Goal: Transaction & Acquisition: Obtain resource

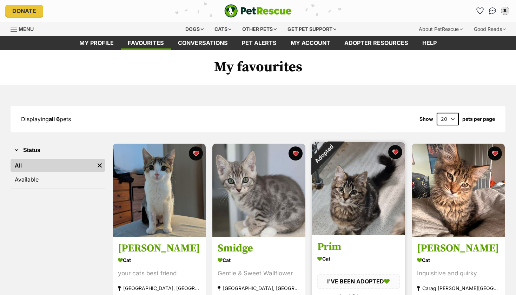
click at [335, 166] on div "Adopted" at bounding box center [324, 154] width 24 height 24
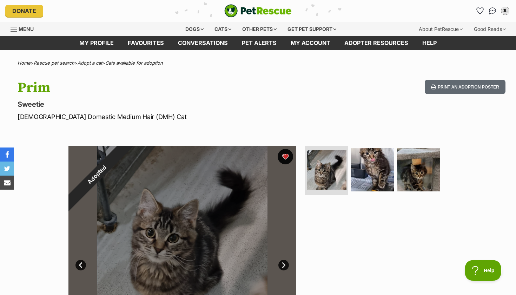
click at [283, 152] on button "favourite" at bounding box center [285, 156] width 15 height 15
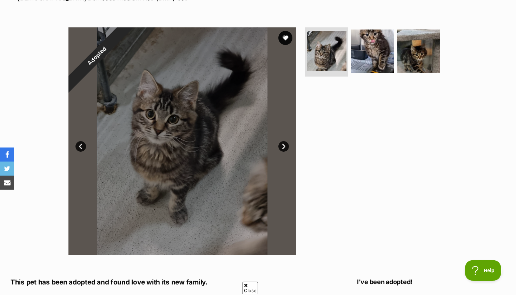
scroll to position [125, 0]
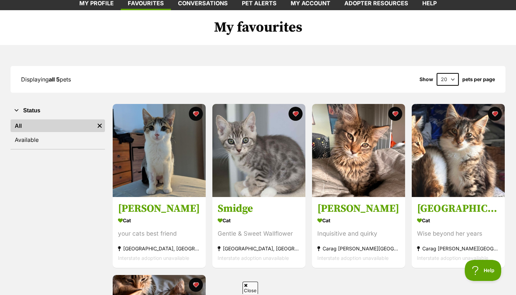
scroll to position [39, 0]
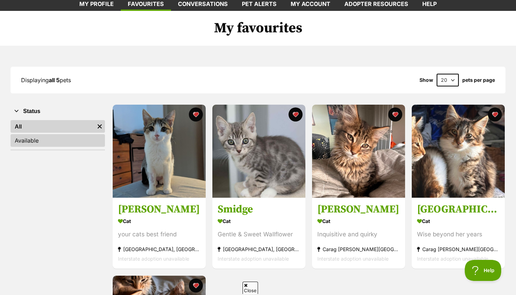
click at [52, 145] on link "Available" at bounding box center [58, 140] width 94 height 13
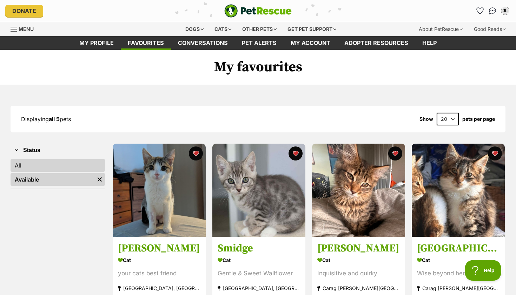
click at [53, 164] on link "All" at bounding box center [58, 165] width 94 height 13
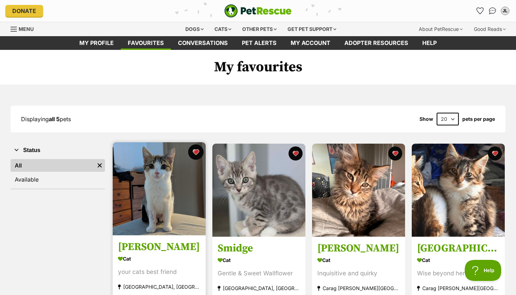
click at [199, 151] on button "favourite" at bounding box center [195, 151] width 15 height 15
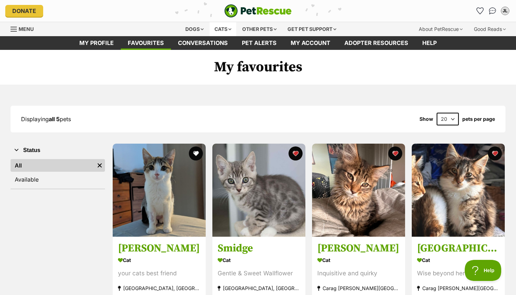
click at [215, 29] on div "Cats" at bounding box center [222, 29] width 27 height 14
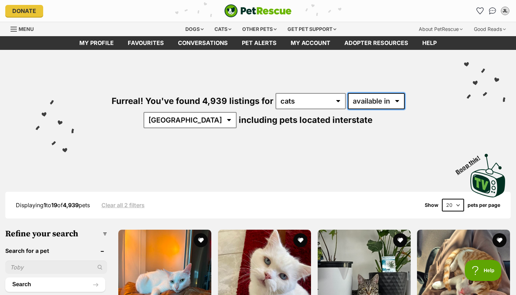
select select "disabled"
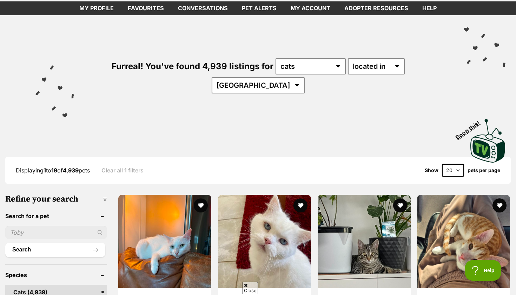
scroll to position [37, 0]
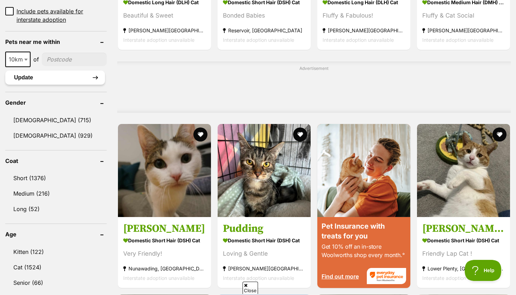
scroll to position [517, 0]
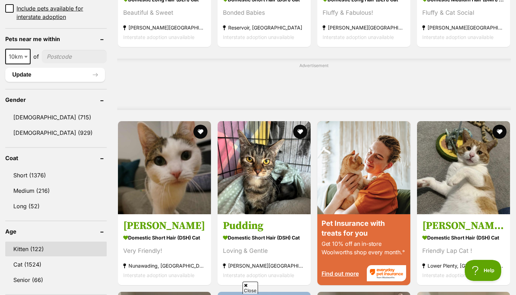
click at [29, 241] on link "Kitten (122)" at bounding box center [55, 248] width 101 height 15
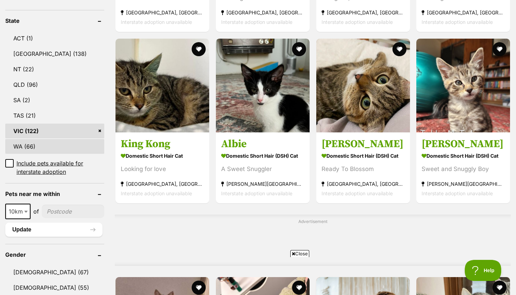
scroll to position [365, 0]
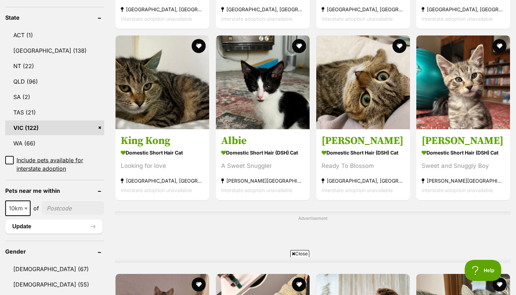
click at [71, 206] on input"] "postcode" at bounding box center [73, 207] width 62 height 13
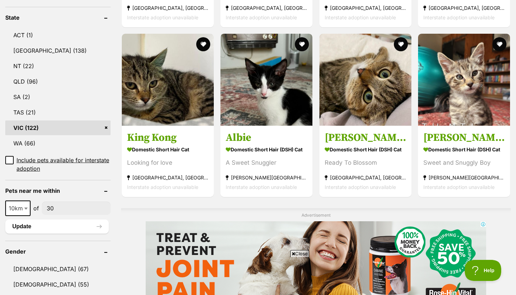
scroll to position [0, 0]
type input"] "3064"
click at [58, 228] on button "Update" at bounding box center [57, 226] width 104 height 14
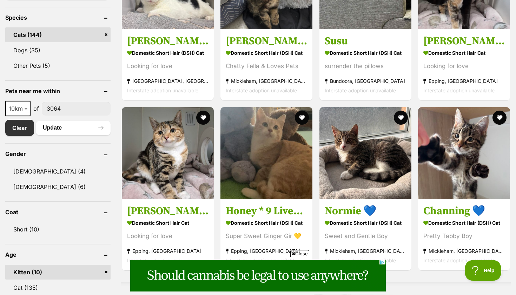
scroll to position [184, 0]
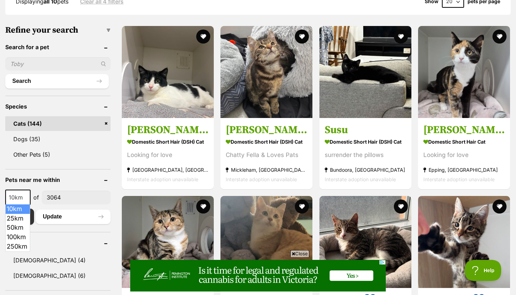
click at [25, 195] on span at bounding box center [26, 196] width 7 height 15
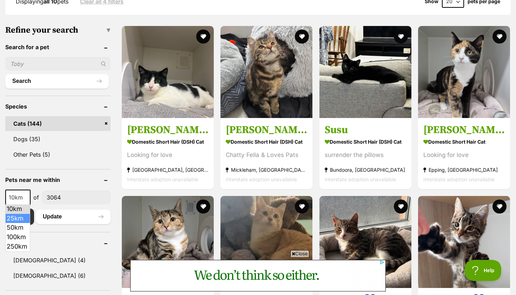
select select "25"
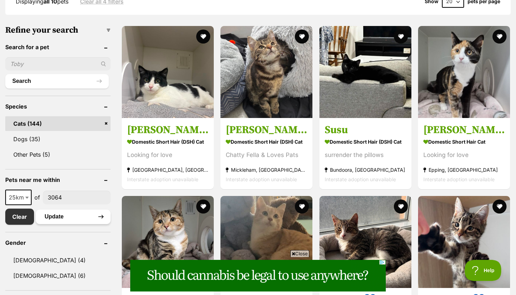
click at [62, 216] on button "Update" at bounding box center [73, 216] width 75 height 14
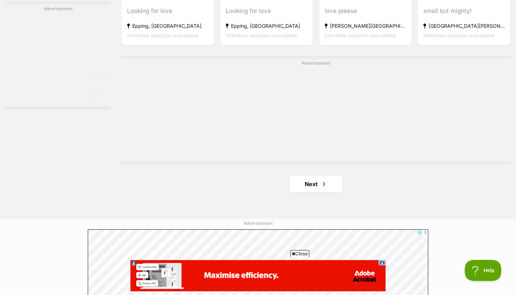
scroll to position [1232, 0]
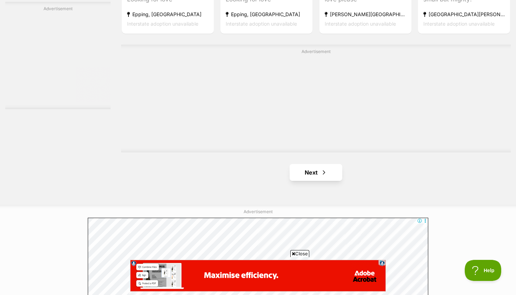
click at [320, 169] on span "Next page" at bounding box center [323, 172] width 7 height 8
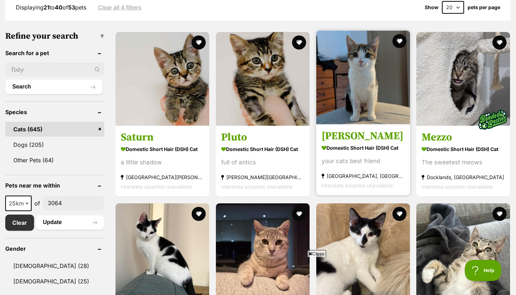
scroll to position [195, 0]
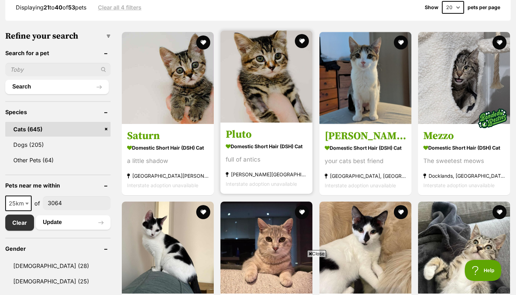
click at [292, 36] on img at bounding box center [266, 77] width 92 height 92
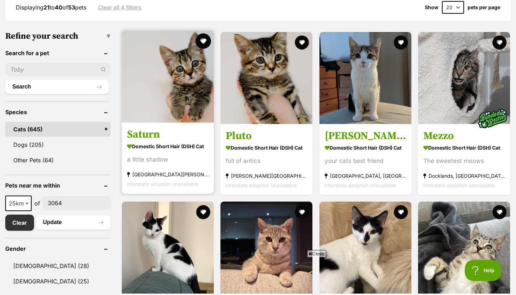
click at [206, 39] on button "favourite" at bounding box center [202, 40] width 15 height 15
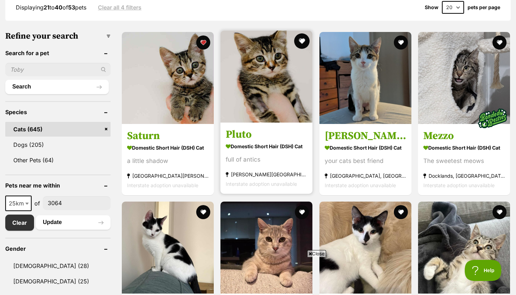
click at [303, 39] on button "favourite" at bounding box center [301, 40] width 15 height 15
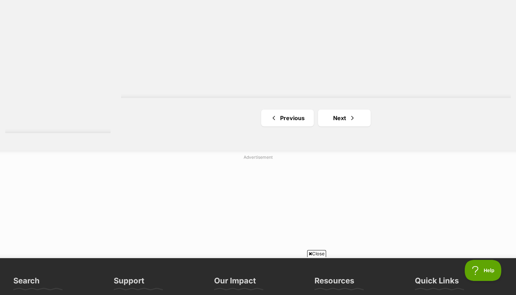
scroll to position [1288, 0]
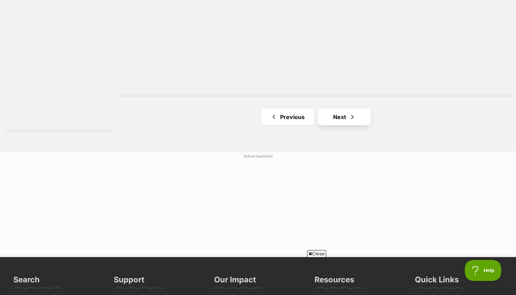
click at [340, 115] on link "Next" at bounding box center [344, 116] width 53 height 17
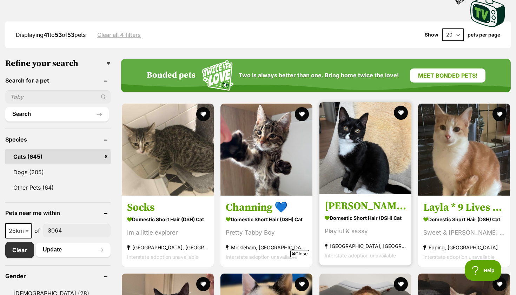
scroll to position [166, 0]
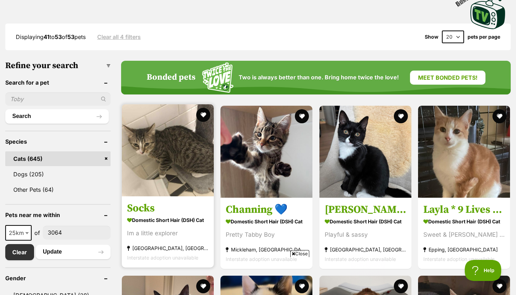
click at [181, 142] on img at bounding box center [168, 150] width 92 height 92
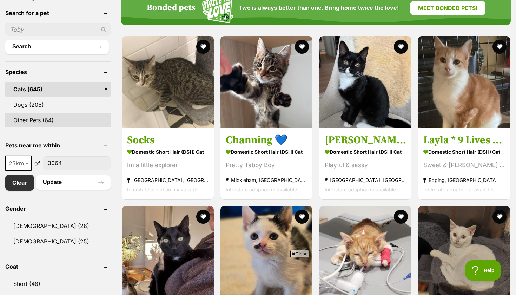
scroll to position [246, 0]
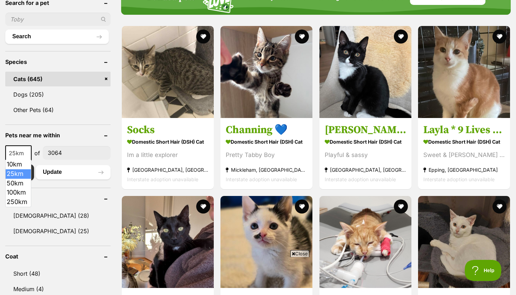
click at [28, 154] on span at bounding box center [27, 152] width 7 height 15
select select "50"
click at [80, 174] on button "Update" at bounding box center [73, 172] width 75 height 14
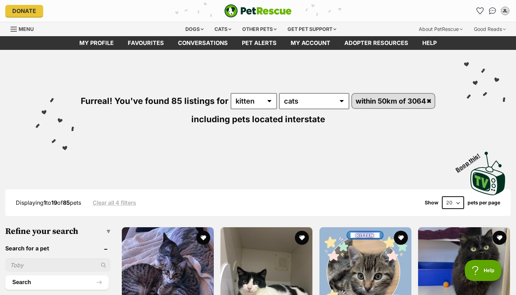
select select "60"
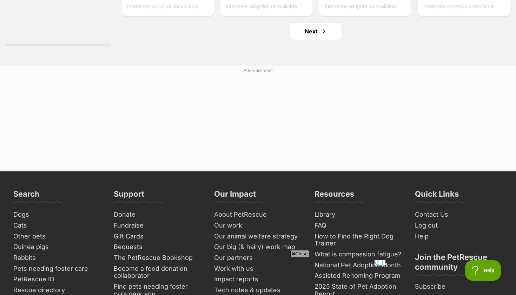
scroll to position [3803, 0]
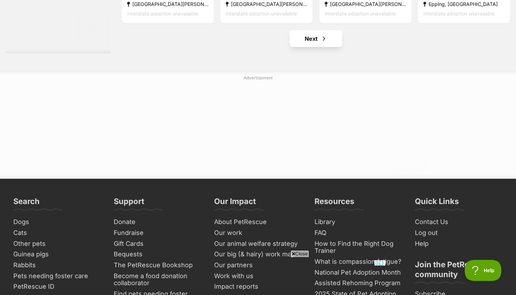
click at [308, 30] on link "Next" at bounding box center [315, 38] width 53 height 17
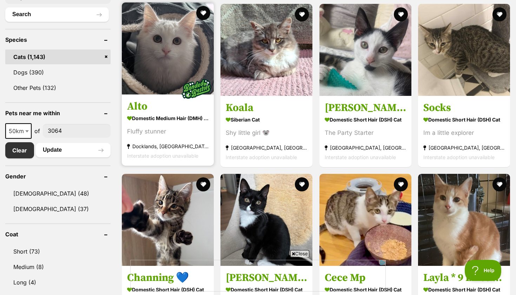
click at [159, 80] on img at bounding box center [168, 48] width 92 height 92
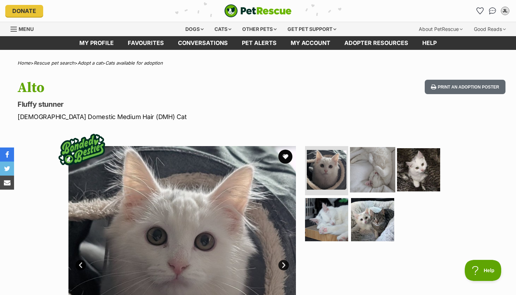
click at [369, 169] on img at bounding box center [372, 169] width 45 height 45
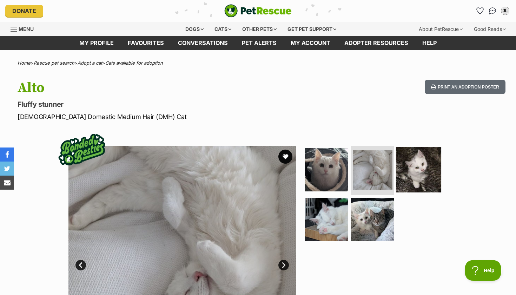
click at [419, 170] on img at bounding box center [418, 169] width 45 height 45
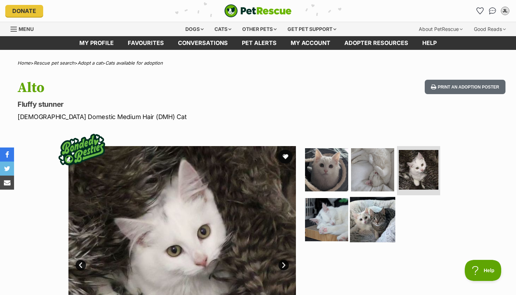
click at [383, 220] on img at bounding box center [372, 218] width 45 height 45
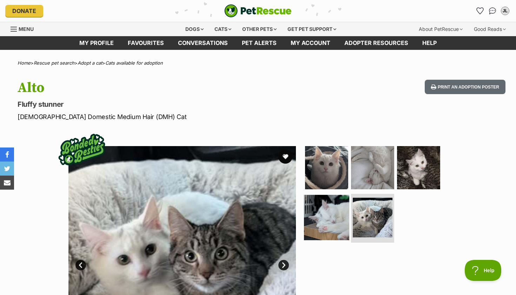
click at [336, 218] on img at bounding box center [326, 216] width 45 height 45
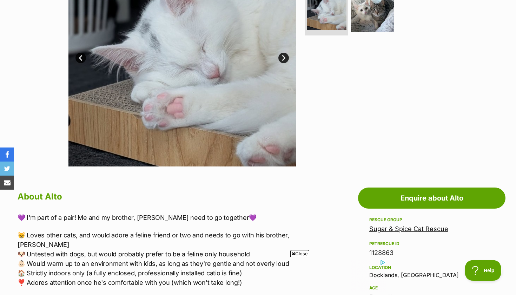
scroll to position [101, 0]
